Goal: Information Seeking & Learning: Find specific fact

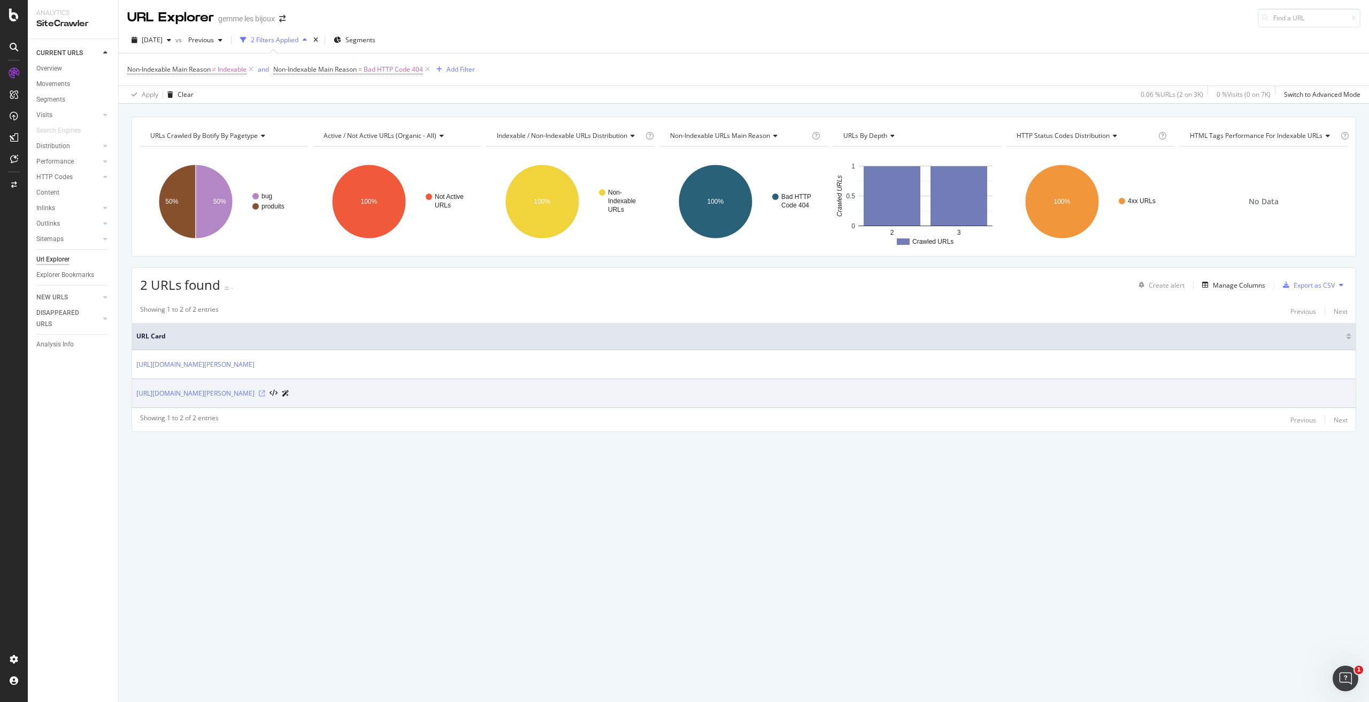
click at [265, 392] on icon at bounding box center [262, 393] width 6 height 6
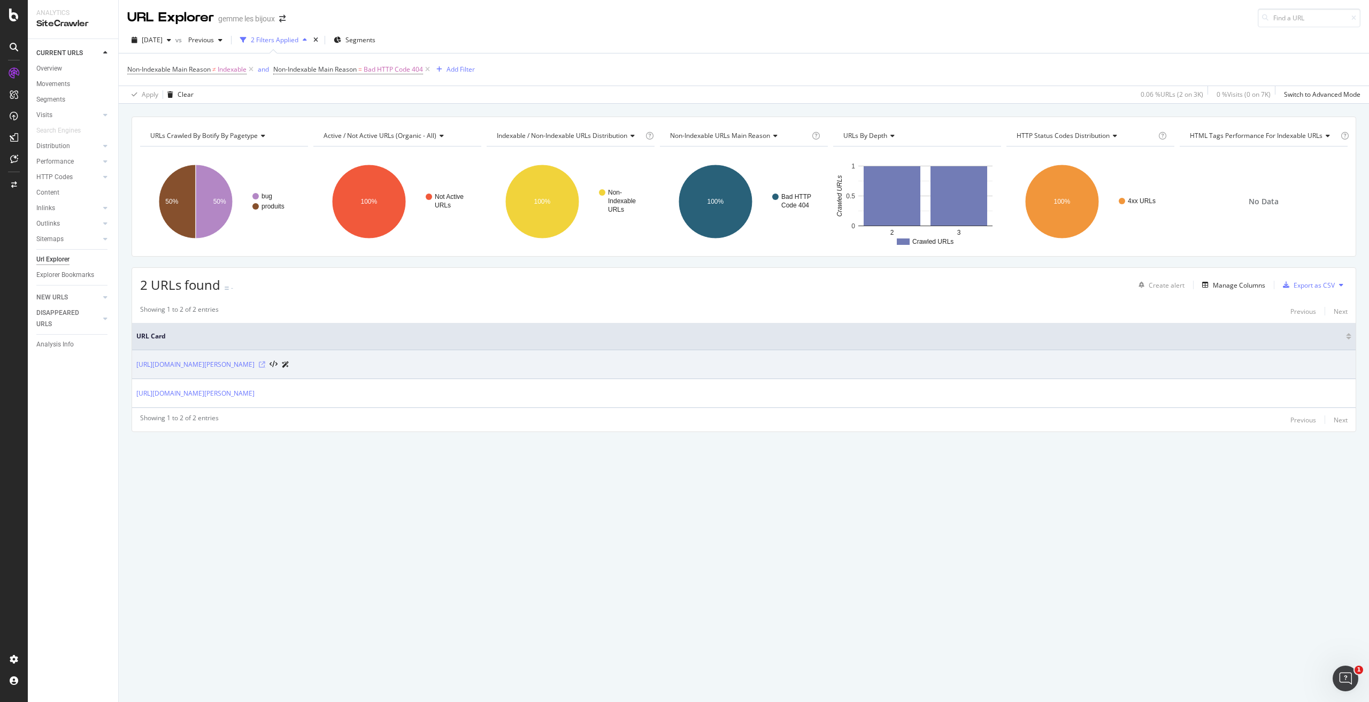
click at [265, 364] on icon at bounding box center [262, 365] width 6 height 6
drag, startPoint x: 128, startPoint y: 365, endPoint x: 322, endPoint y: 373, distance: 194.4
click at [322, 373] on div "URLs Crawled By Botify By pagetype Chart (by Value) Table Expand Export as CSV …" at bounding box center [744, 293] width 1251 height 353
click at [149, 376] on td "[URL][DOMAIN_NAME][PERSON_NAME]" at bounding box center [744, 364] width 1224 height 29
drag, startPoint x: 133, startPoint y: 366, endPoint x: 322, endPoint y: 364, distance: 188.8
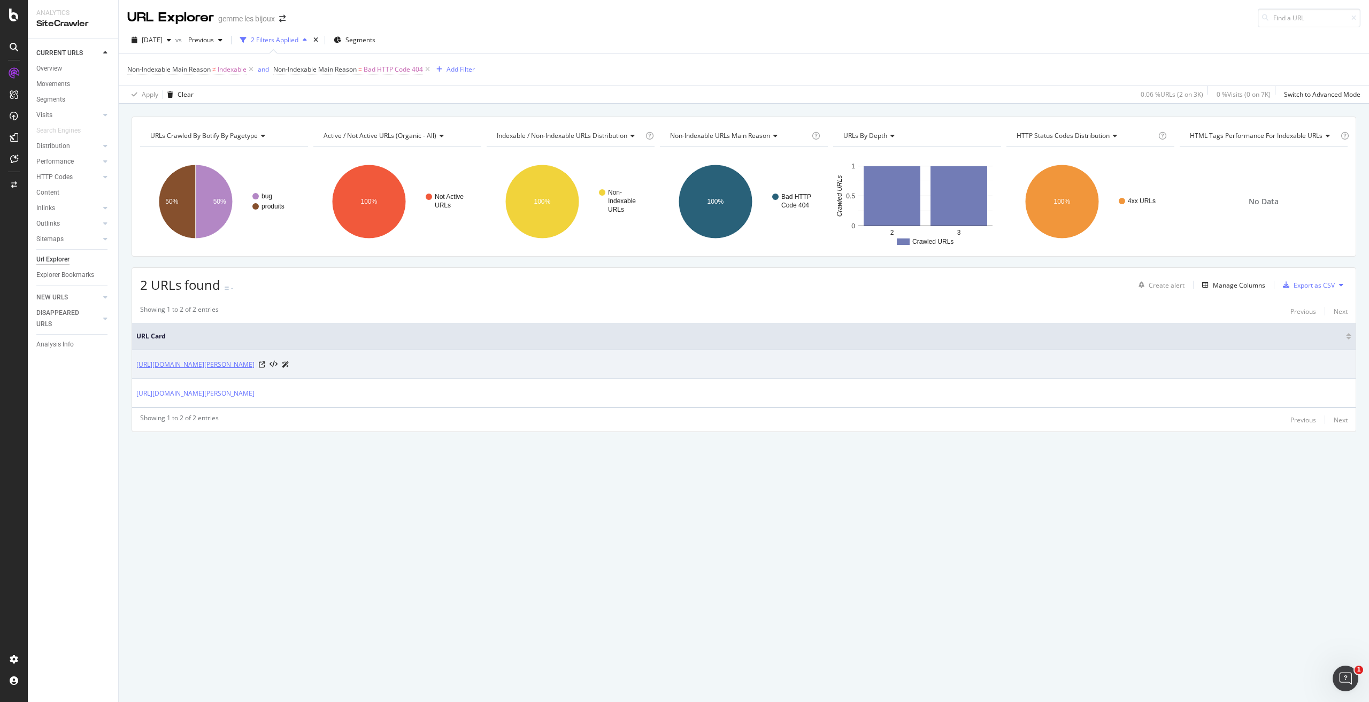
click at [322, 364] on td "[URL][DOMAIN_NAME][PERSON_NAME]" at bounding box center [744, 364] width 1224 height 29
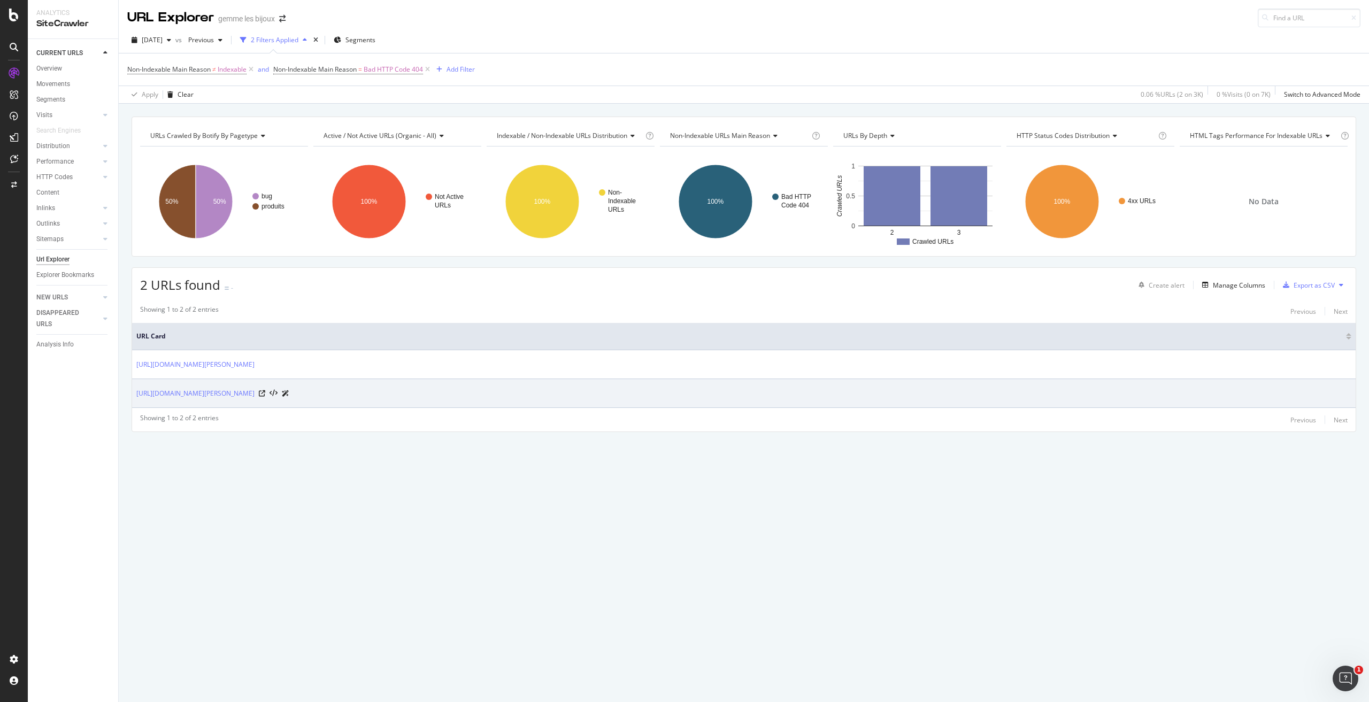
copy link "[URL][DOMAIN_NAME][PERSON_NAME]"
